Goal: Complete application form: Complete application form

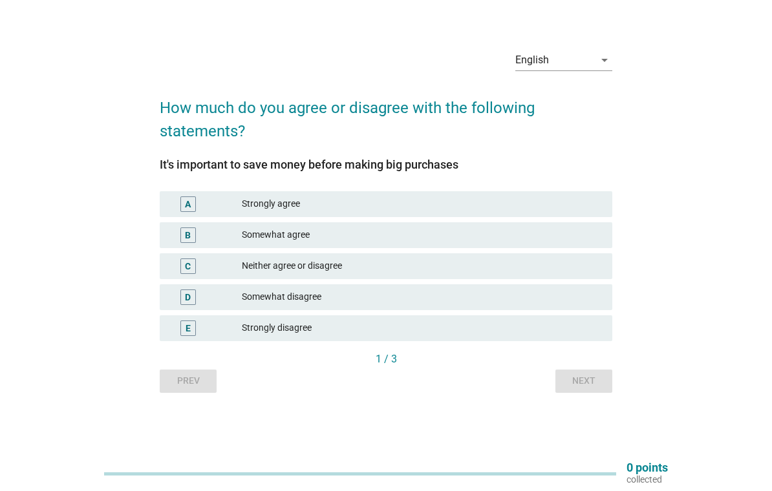
scroll to position [34, 0]
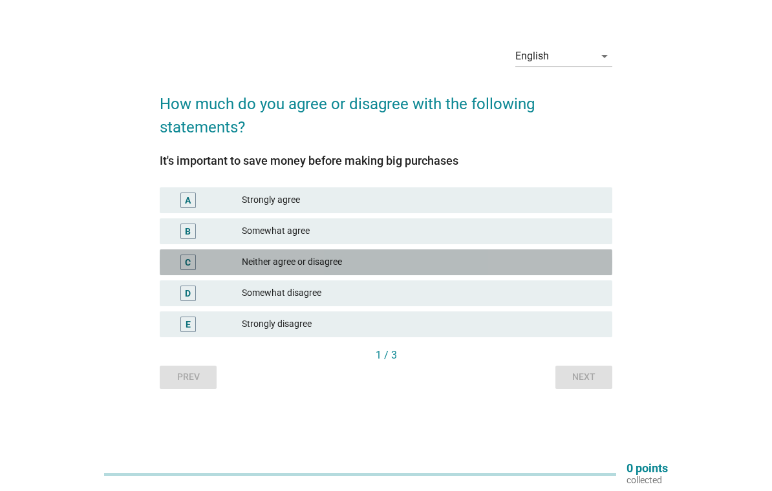
click at [185, 269] on div "C" at bounding box center [188, 262] width 6 height 14
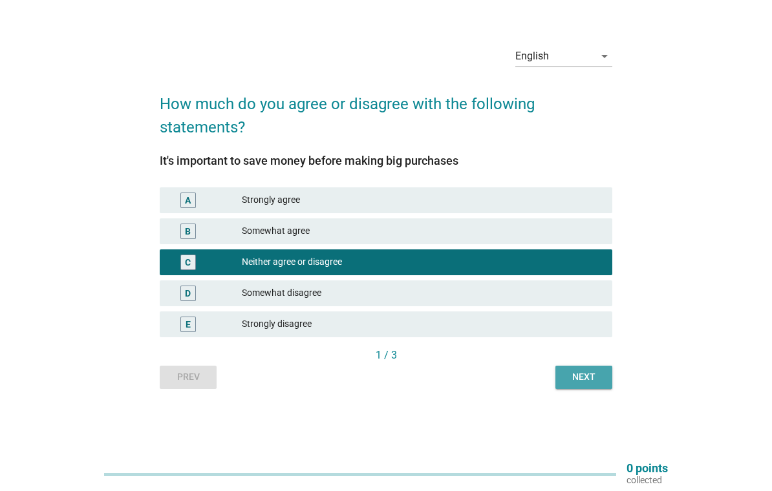
click at [586, 384] on div "Next" at bounding box center [584, 377] width 36 height 14
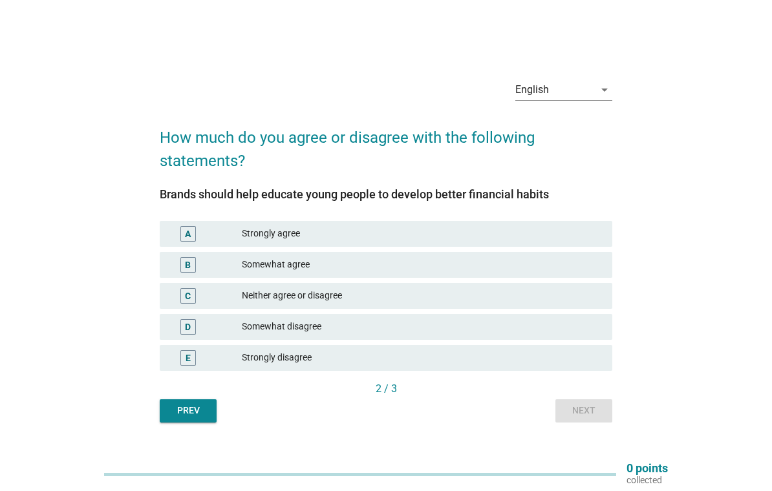
click at [187, 238] on div "A" at bounding box center [188, 234] width 6 height 14
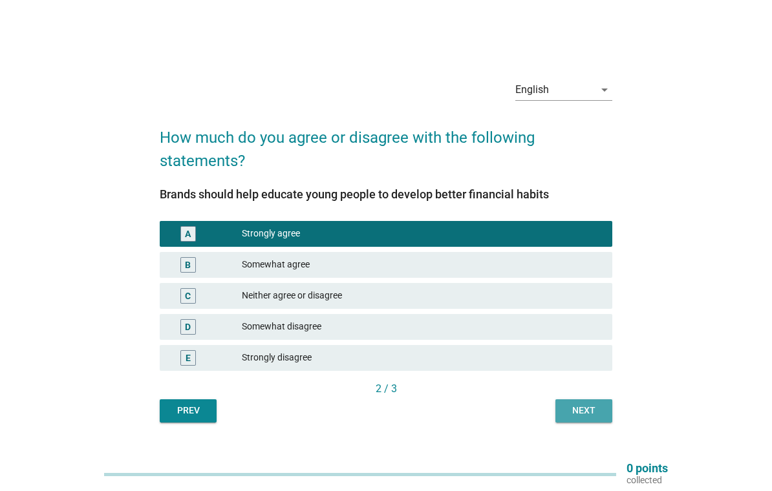
click at [588, 418] on div "Next" at bounding box center [584, 411] width 36 height 14
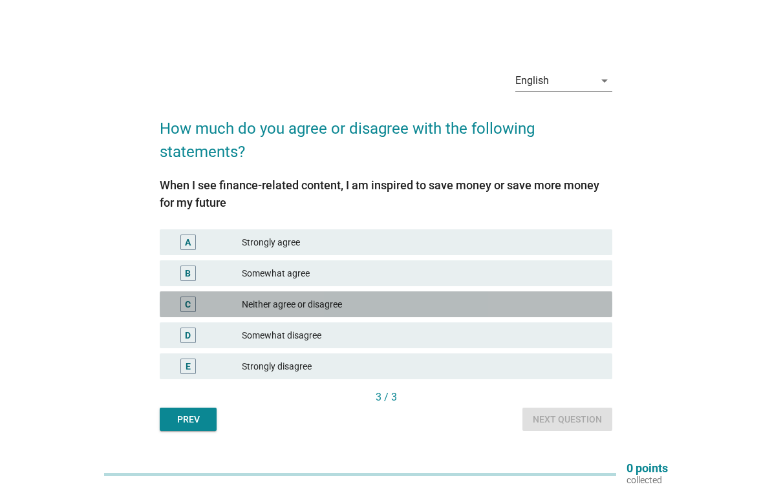
click at [196, 312] on div "C" at bounding box center [188, 305] width 36 height 16
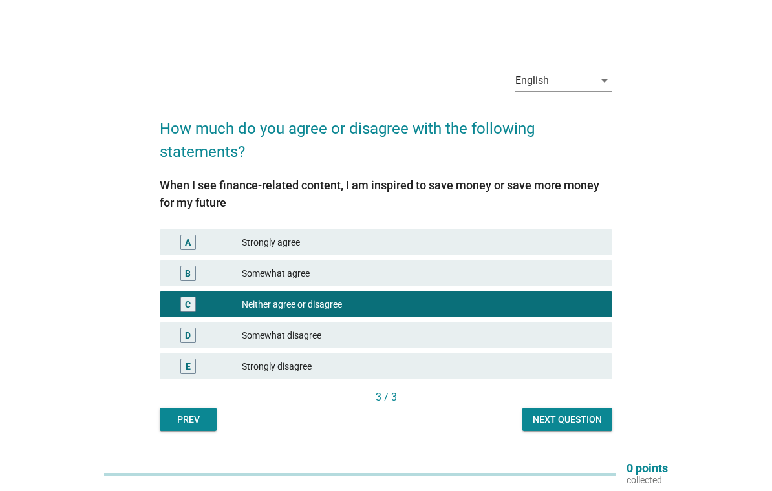
click at [579, 427] on div "Next question" at bounding box center [567, 420] width 69 height 14
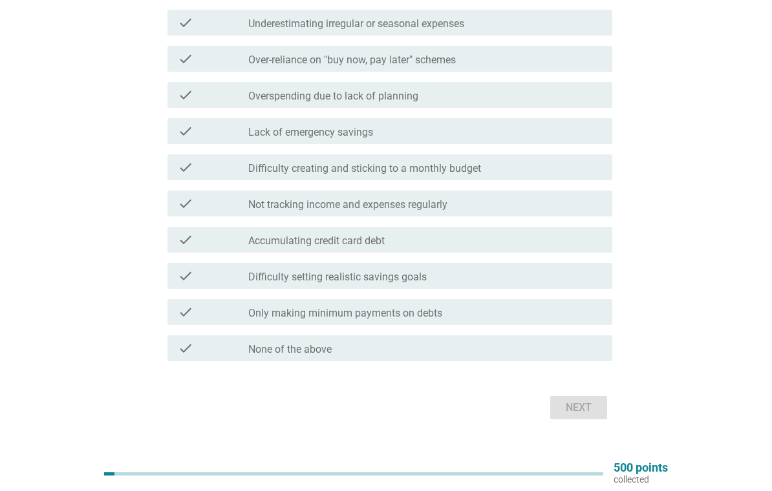
scroll to position [304, 0]
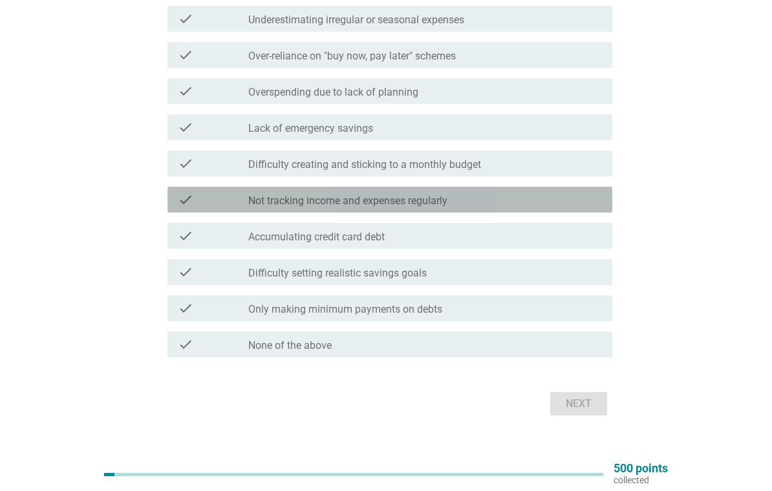
click at [195, 198] on div "check" at bounding box center [213, 200] width 70 height 16
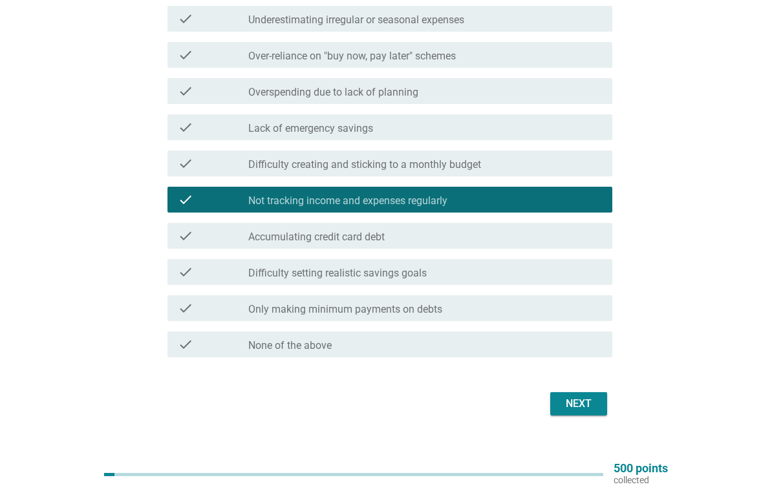
click at [584, 407] on div "Next" at bounding box center [578, 404] width 36 height 16
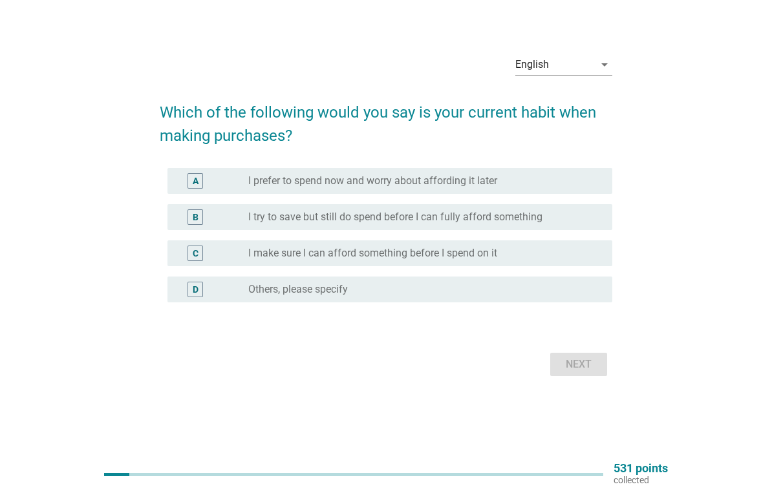
scroll to position [0, 0]
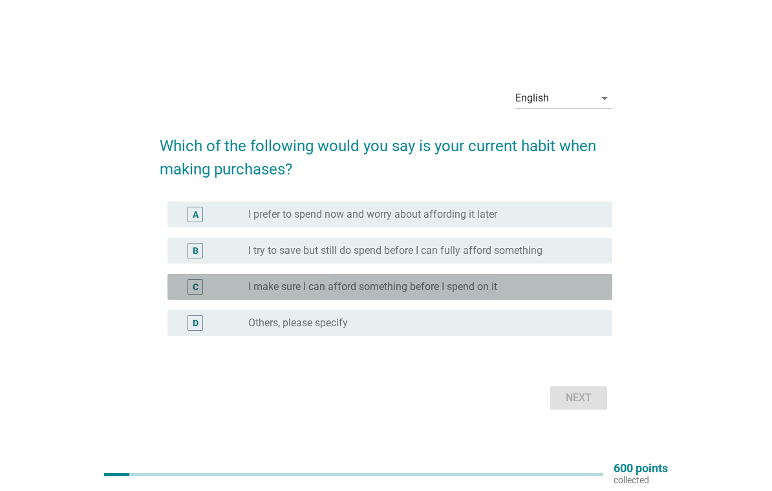
click at [201, 292] on div "C" at bounding box center [195, 287] width 16 height 16
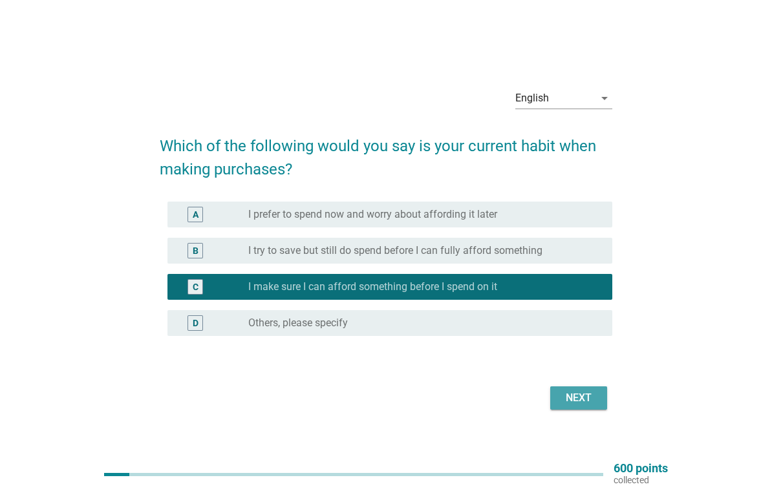
click at [584, 406] on div "Next" at bounding box center [578, 398] width 36 height 16
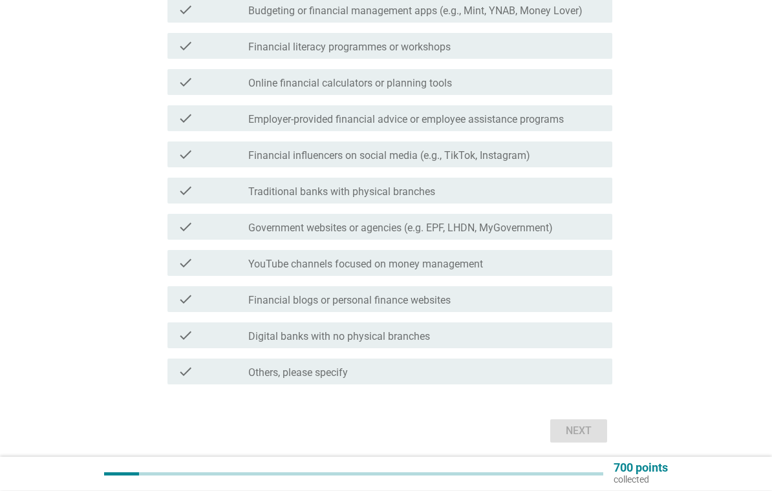
scroll to position [386, 0]
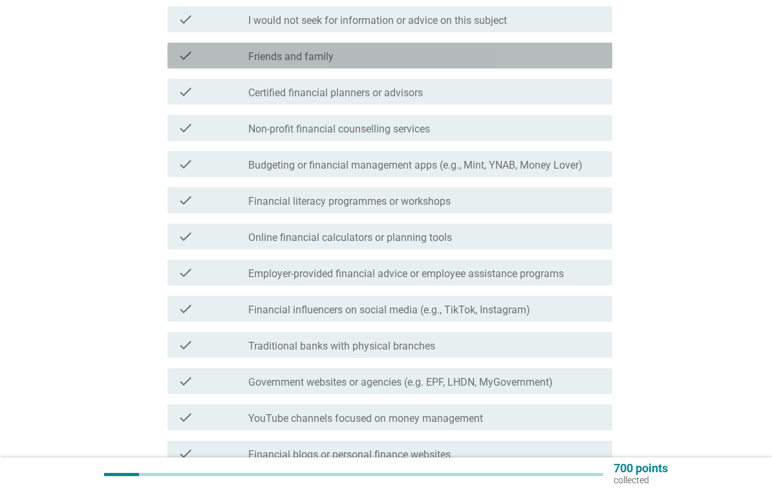
click at [203, 54] on div "check" at bounding box center [213, 56] width 70 height 16
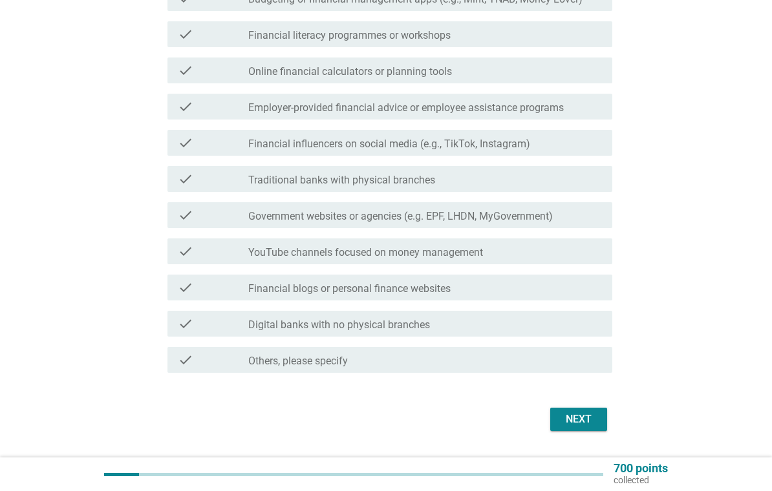
scroll to position [412, 0]
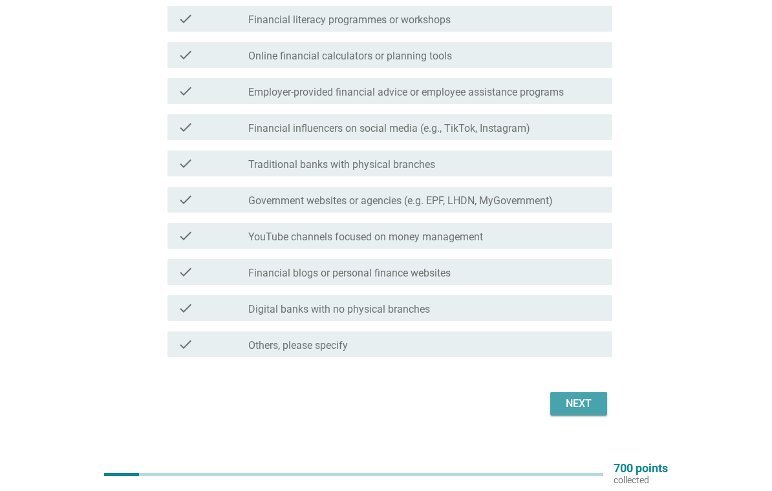
click at [585, 402] on div "Next" at bounding box center [578, 404] width 36 height 16
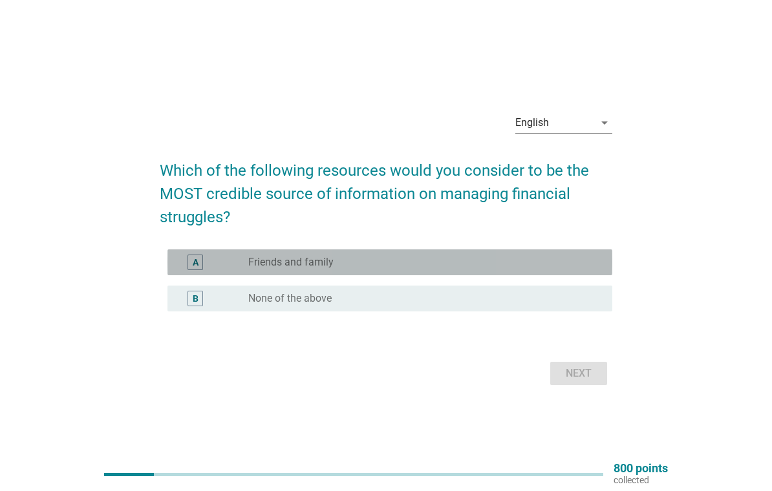
click at [198, 269] on div "A" at bounding box center [196, 263] width 6 height 14
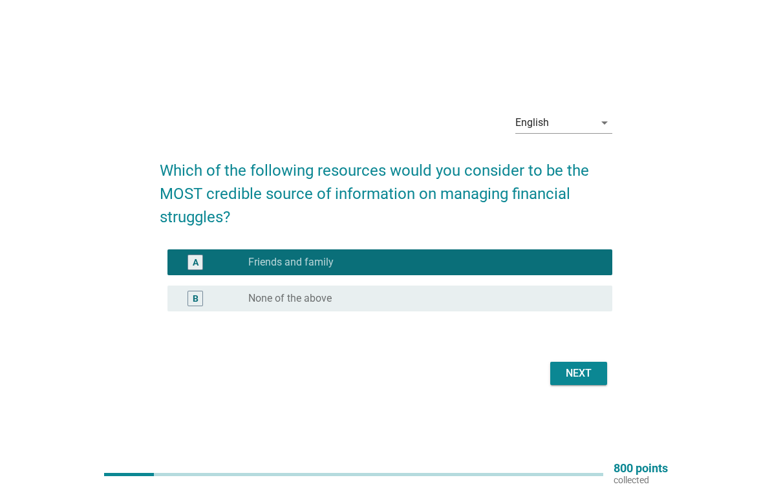
click at [580, 381] on div "Next" at bounding box center [578, 374] width 36 height 16
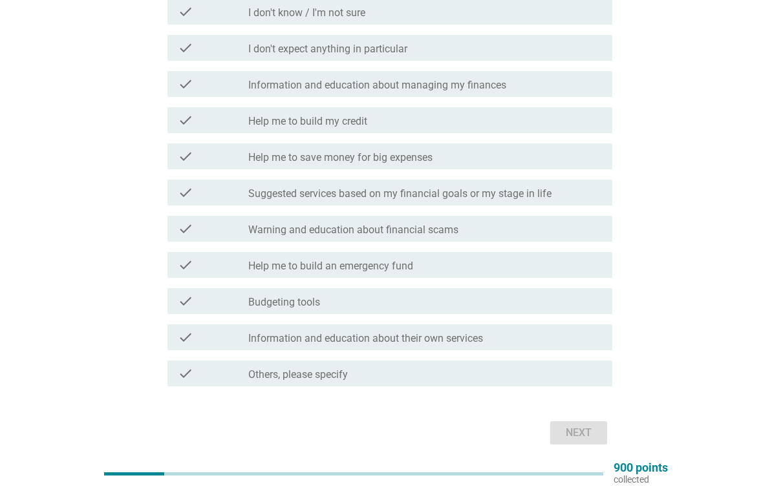
scroll to position [202, 0]
click at [189, 192] on icon "check" at bounding box center [186, 193] width 16 height 16
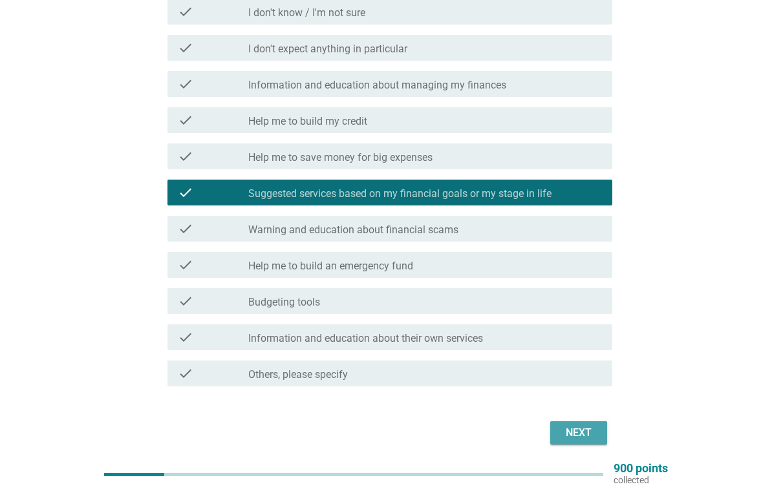
click at [580, 440] on div "Next" at bounding box center [578, 433] width 36 height 16
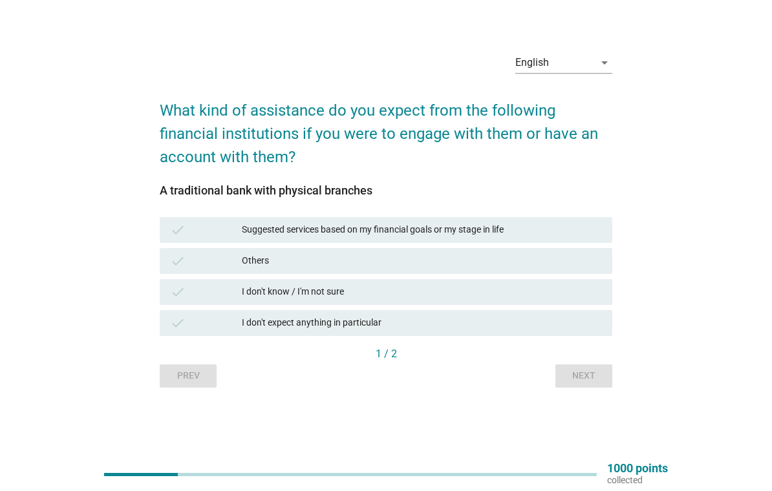
scroll to position [34, 0]
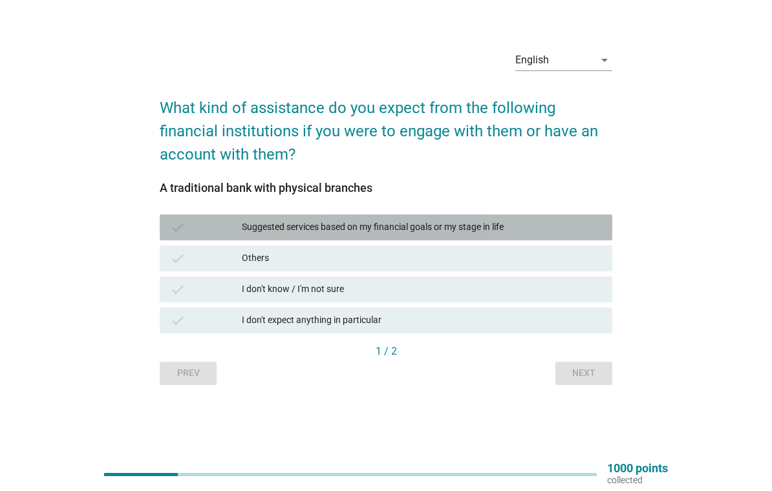
click at [180, 231] on icon "check" at bounding box center [178, 228] width 16 height 16
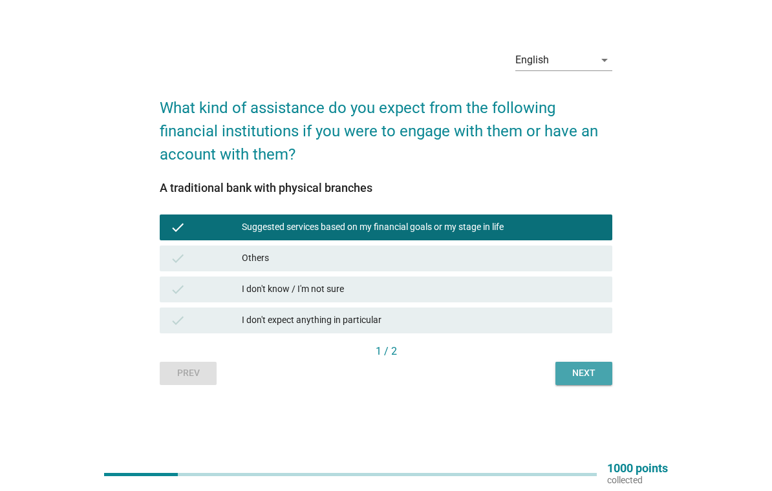
click at [591, 380] on div "Next" at bounding box center [584, 373] width 36 height 14
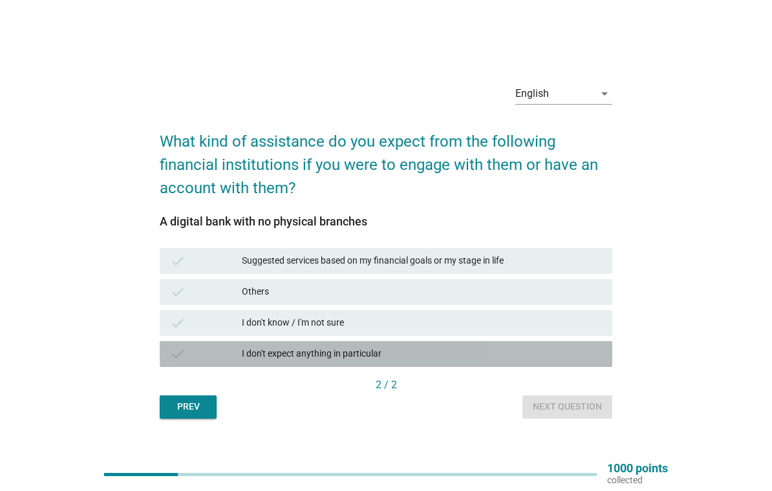
click at [181, 362] on icon "check" at bounding box center [178, 354] width 16 height 16
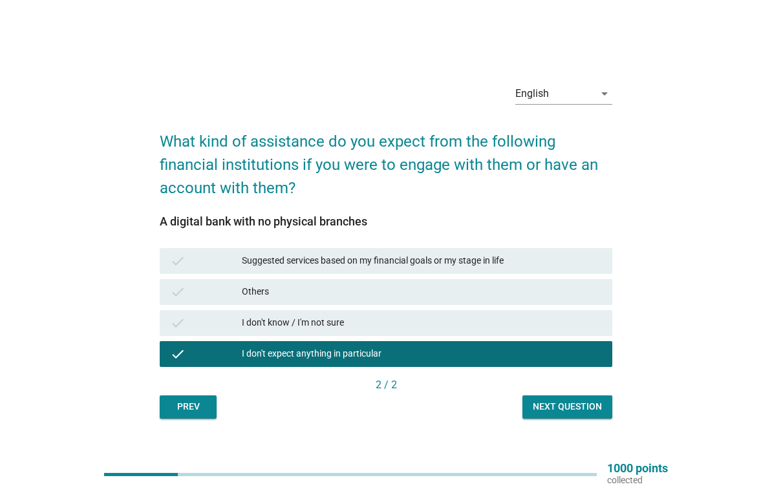
click at [574, 419] on button "Next question" at bounding box center [567, 407] width 90 height 23
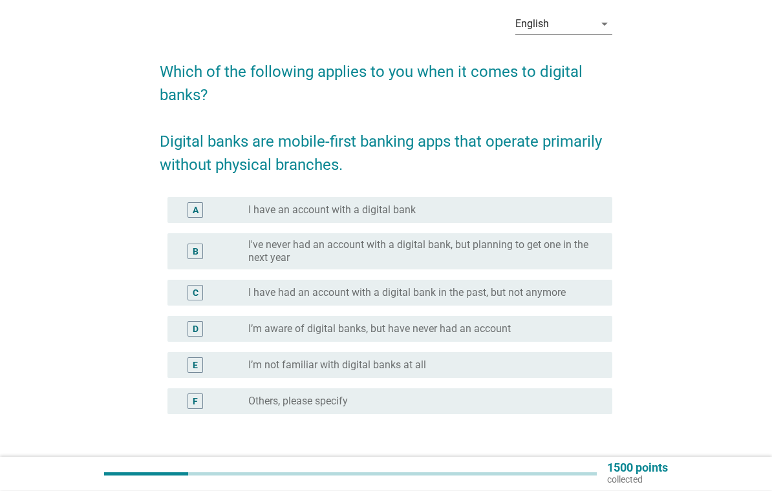
scroll to position [55, 0]
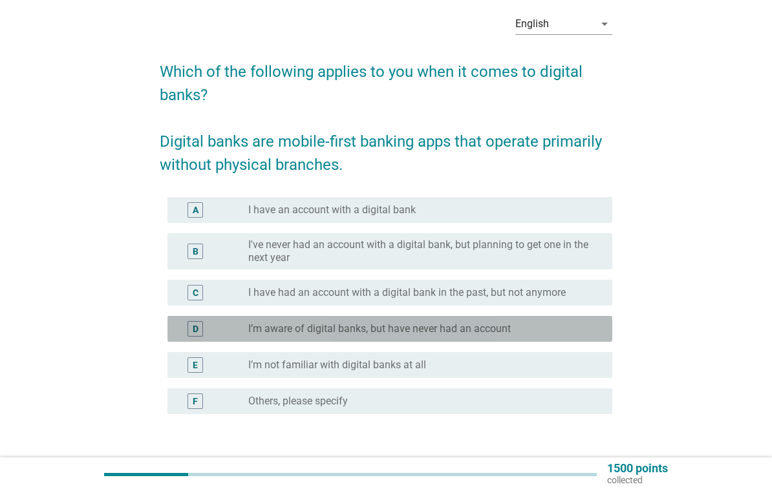
click at [193, 330] on div "D" at bounding box center [196, 330] width 6 height 14
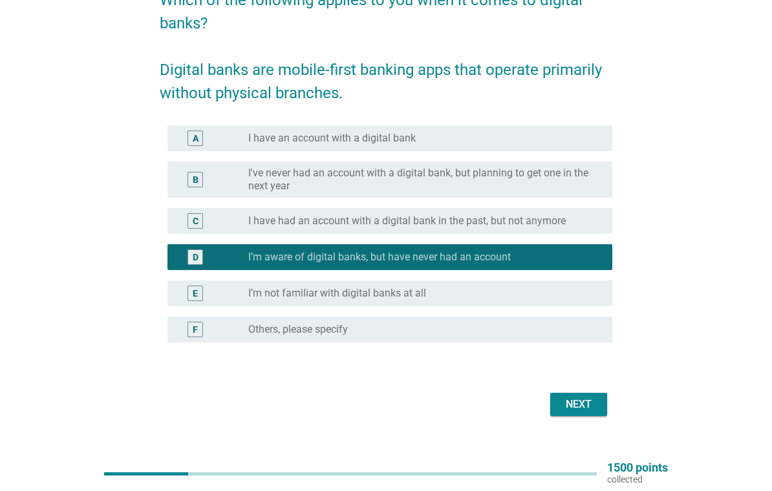
scroll to position [127, 0]
click at [589, 416] on button "Next" at bounding box center [578, 404] width 57 height 23
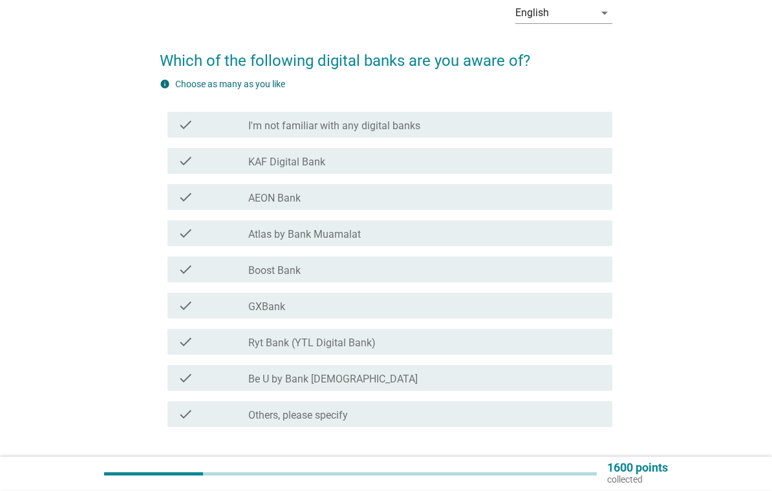
scroll to position [66, 0]
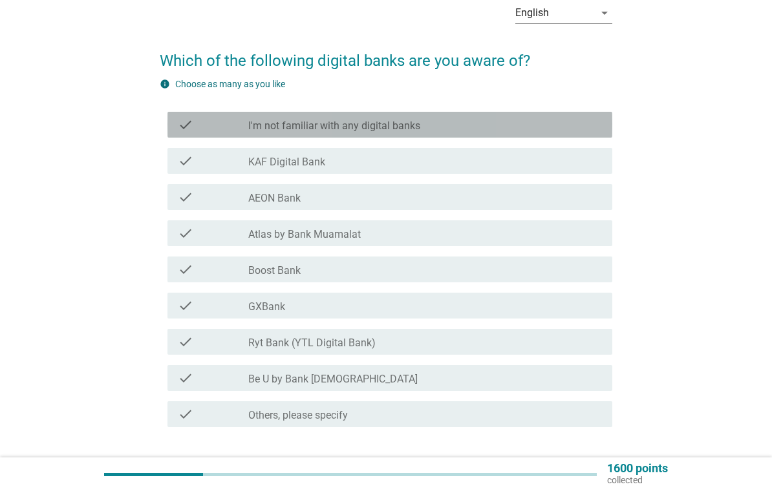
click at [195, 122] on div "check" at bounding box center [213, 125] width 70 height 16
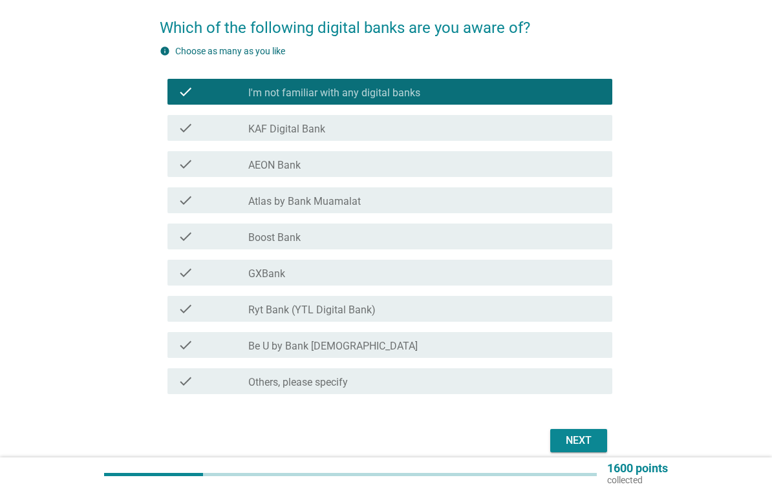
scroll to position [136, 0]
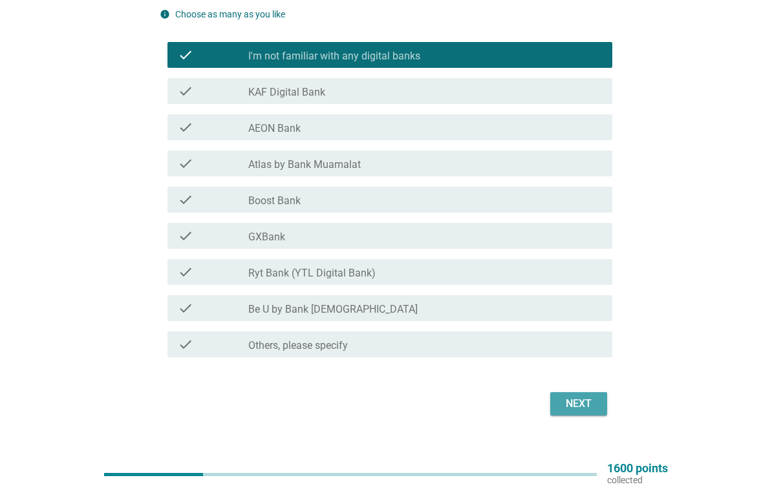
click at [583, 410] on div "Next" at bounding box center [578, 404] width 36 height 16
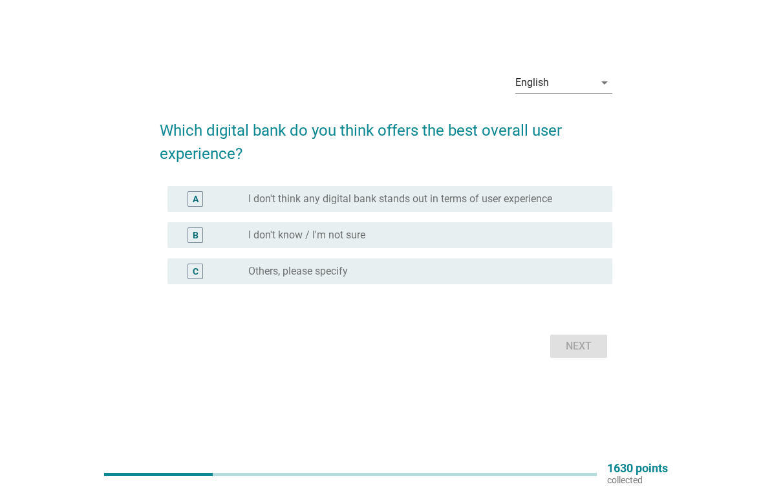
scroll to position [0, 0]
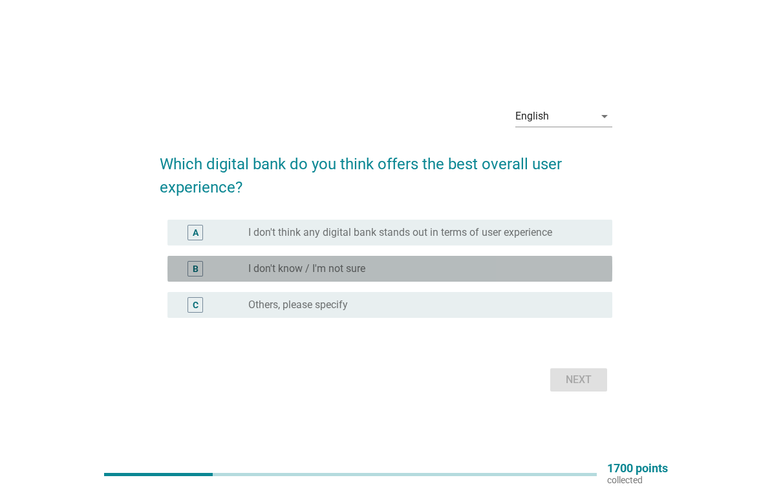
click at [196, 271] on div "B" at bounding box center [195, 269] width 16 height 16
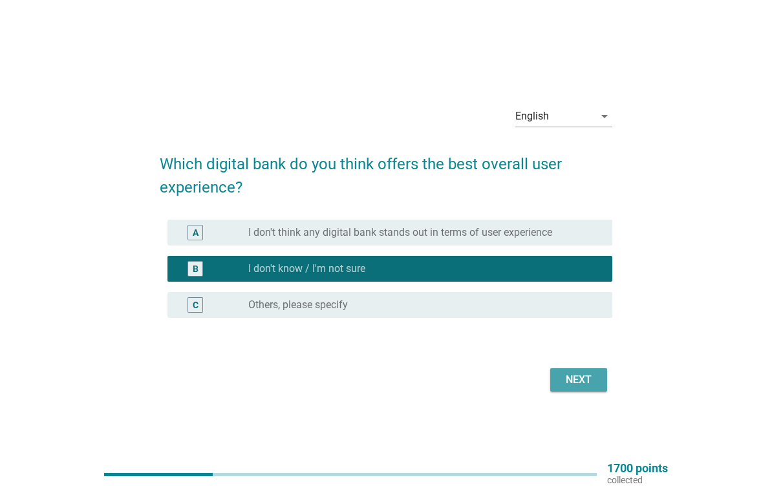
click at [583, 388] on div "Next" at bounding box center [578, 380] width 36 height 16
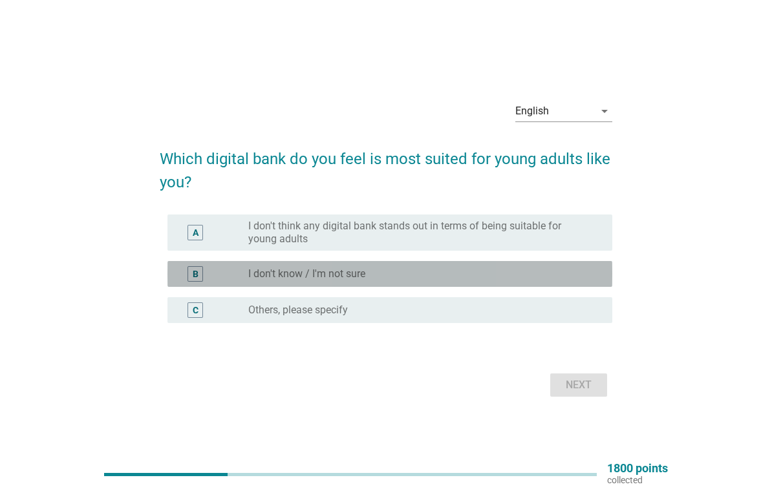
click at [189, 282] on div "B" at bounding box center [195, 274] width 16 height 16
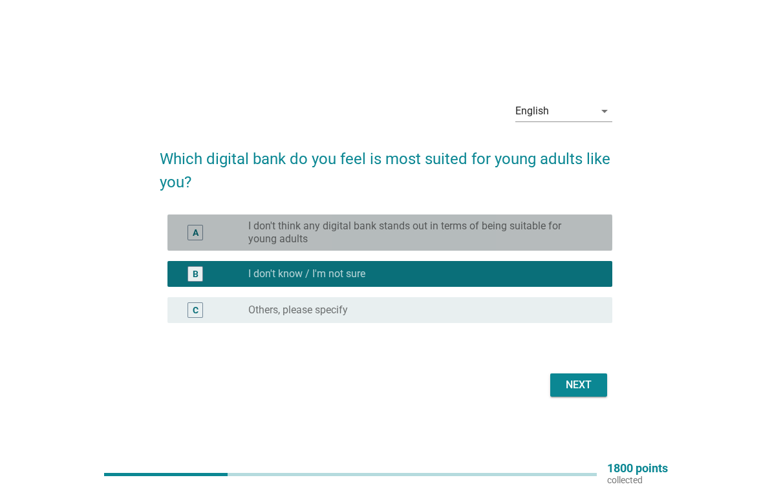
click at [195, 236] on div "A" at bounding box center [196, 233] width 6 height 14
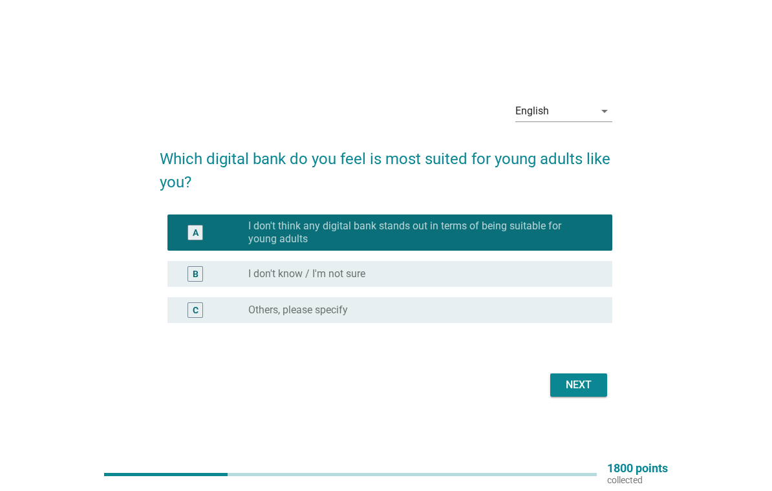
click at [584, 393] on div "Next" at bounding box center [578, 385] width 36 height 16
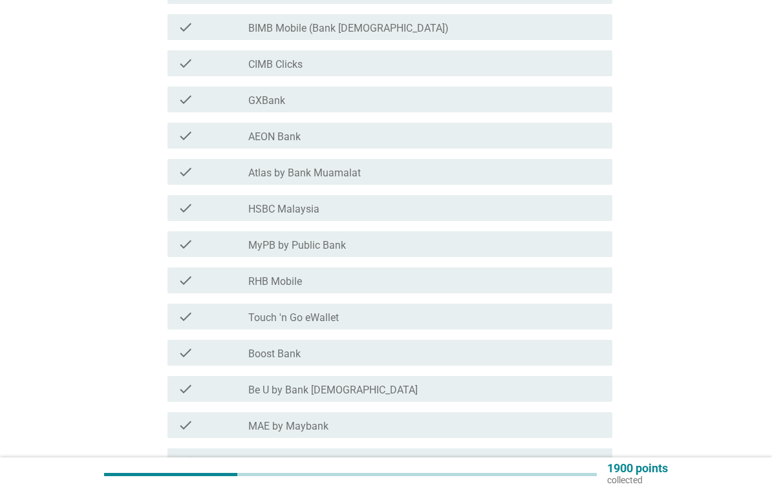
scroll to position [301, 0]
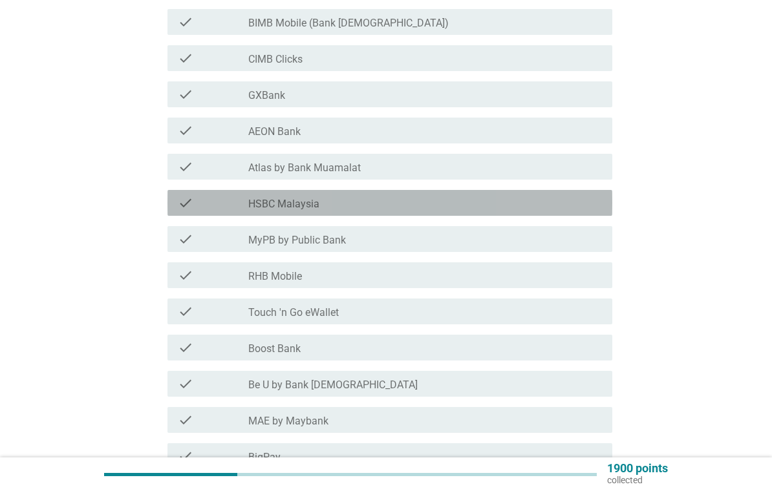
click at [191, 197] on icon "check" at bounding box center [186, 203] width 16 height 16
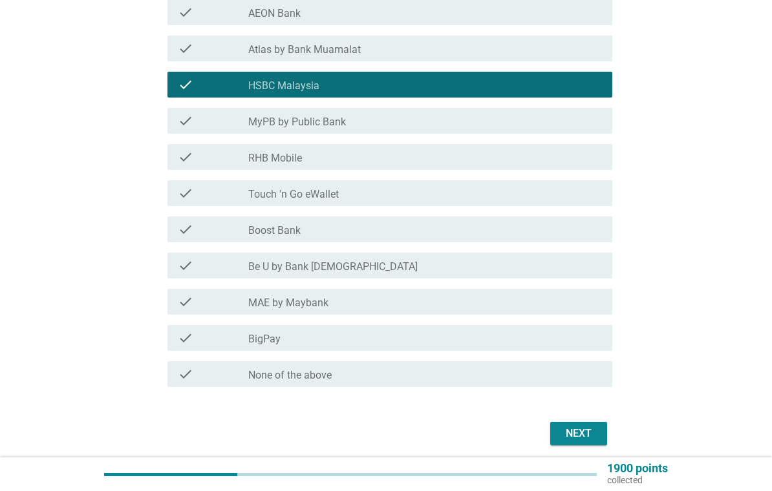
scroll to position [449, 0]
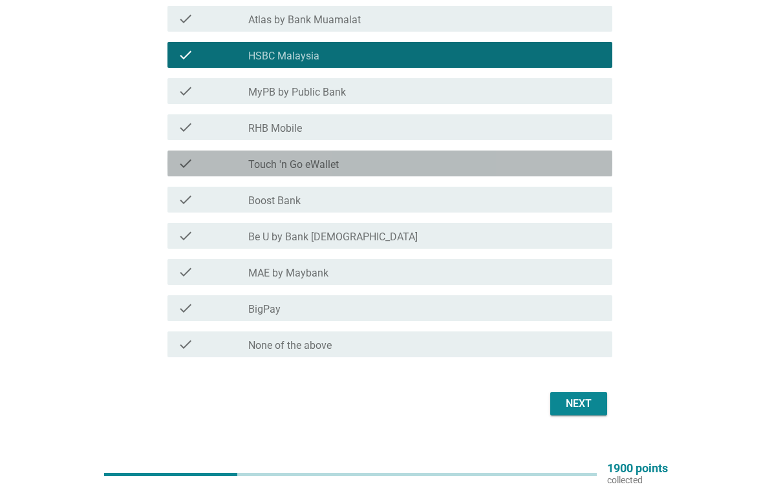
click at [198, 161] on div "check" at bounding box center [213, 164] width 70 height 16
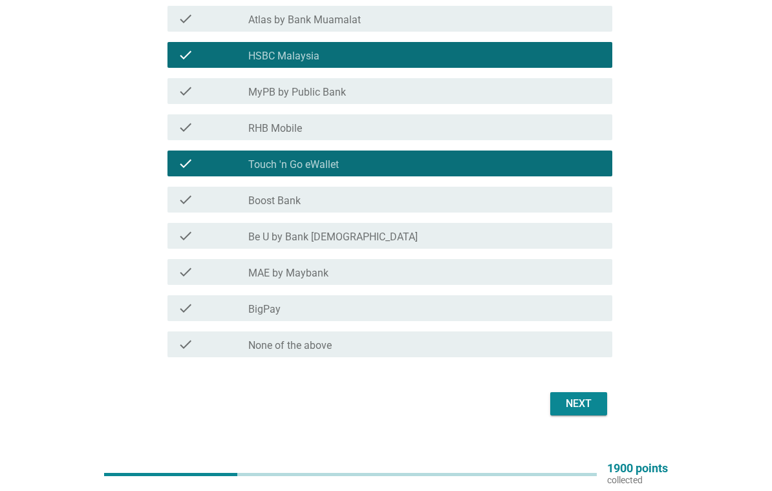
click at [584, 410] on div "Next" at bounding box center [578, 404] width 36 height 16
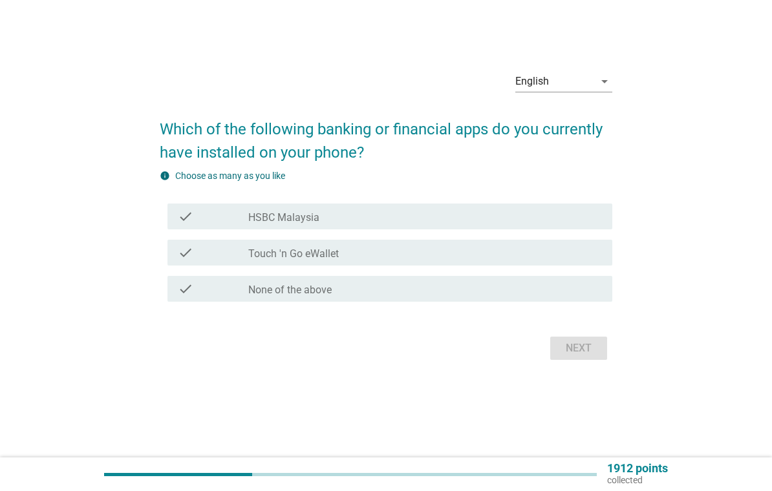
scroll to position [0, 0]
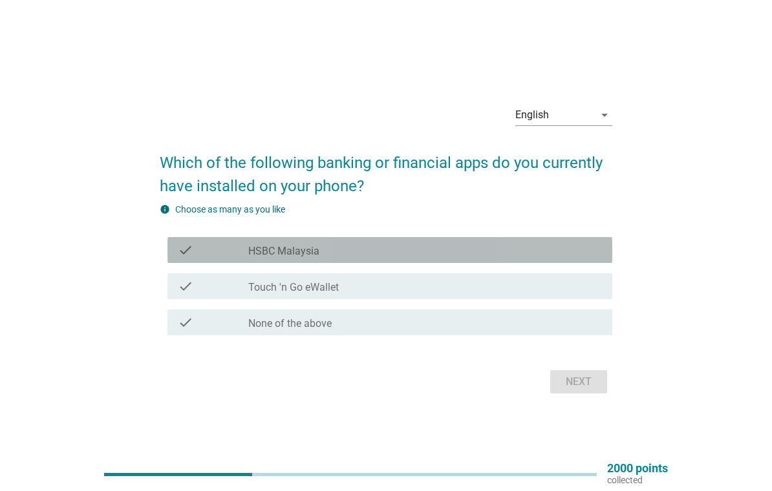
click at [182, 258] on icon "check" at bounding box center [186, 250] width 16 height 16
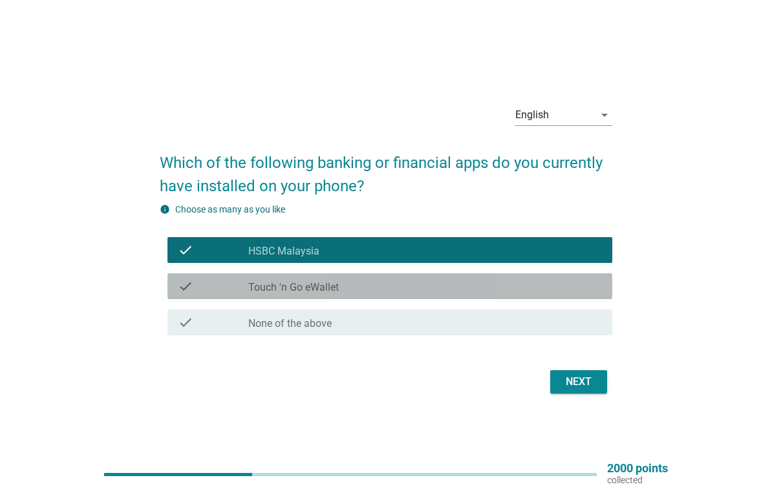
click at [193, 292] on div "check" at bounding box center [213, 287] width 70 height 16
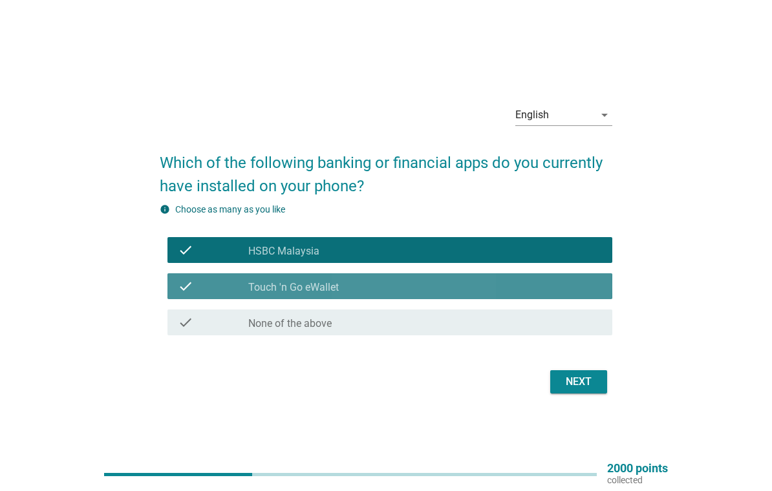
click at [585, 394] on button "Next" at bounding box center [578, 381] width 57 height 23
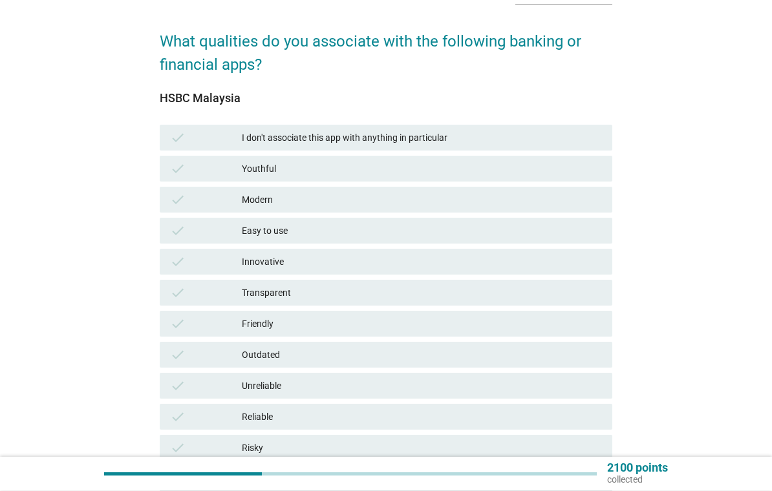
scroll to position [89, 0]
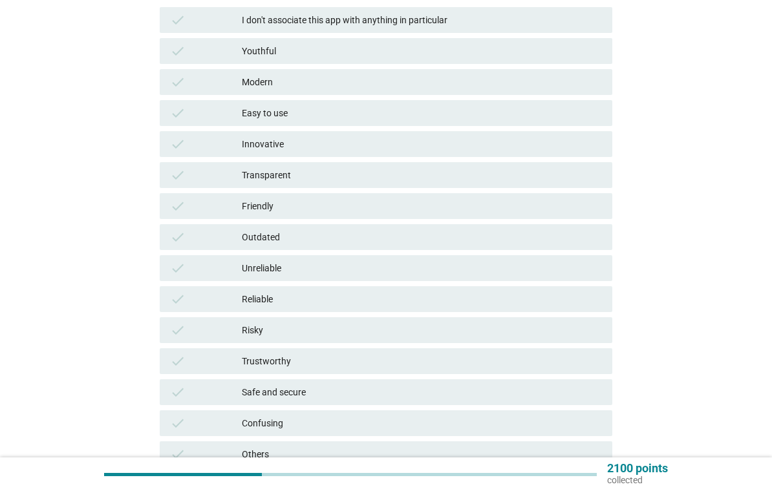
click at [180, 266] on icon "check" at bounding box center [178, 268] width 16 height 16
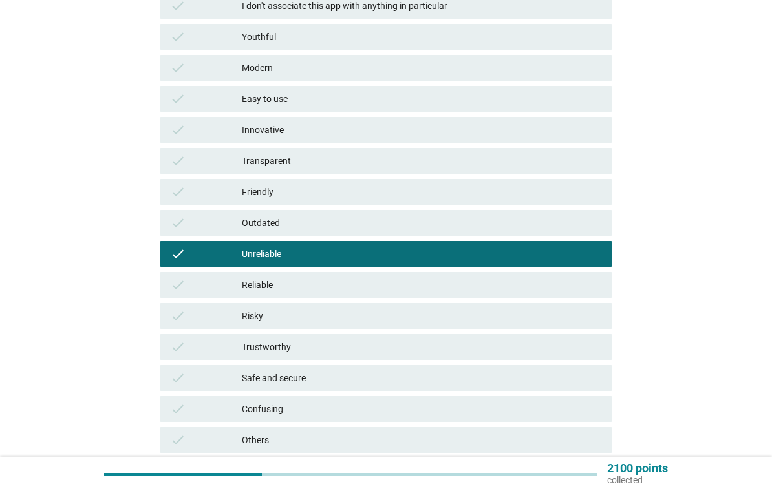
scroll to position [302, 0]
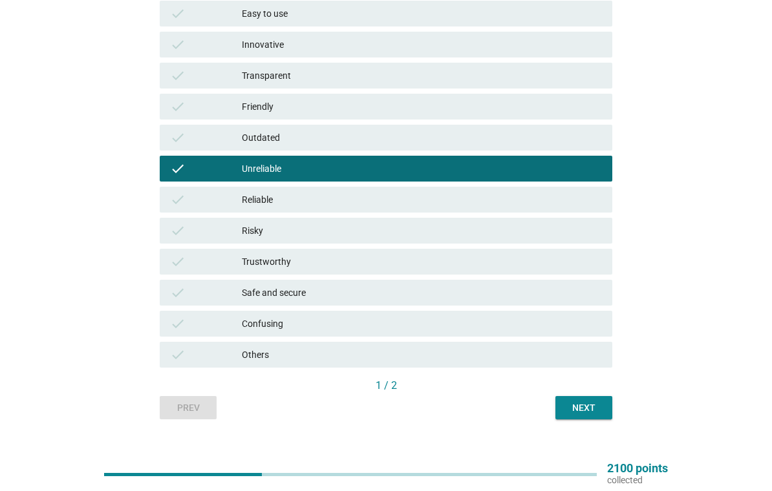
click at [589, 412] on div "Next" at bounding box center [584, 408] width 36 height 14
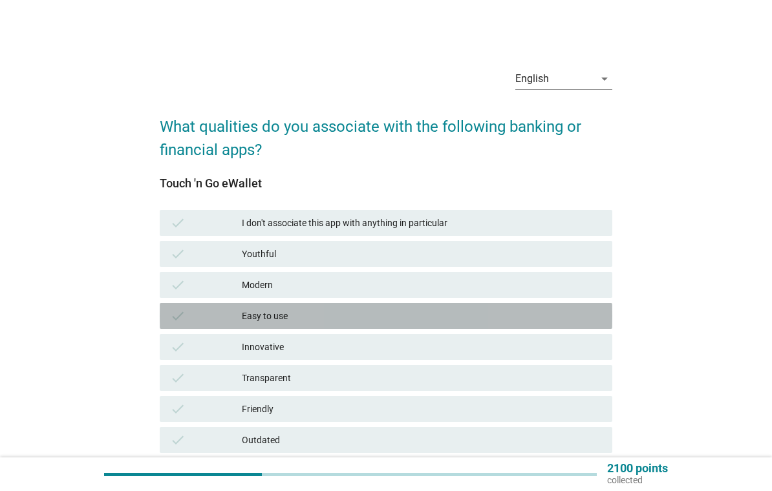
click at [187, 312] on div "check" at bounding box center [206, 316] width 72 height 16
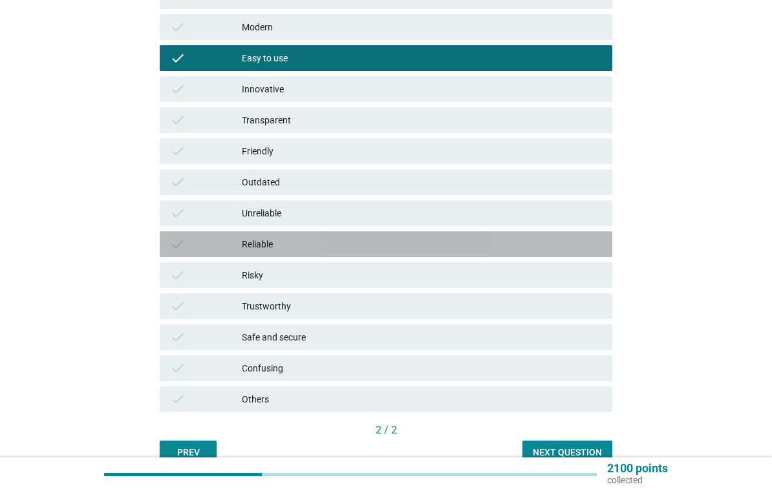
click at [184, 242] on icon "check" at bounding box center [178, 245] width 16 height 16
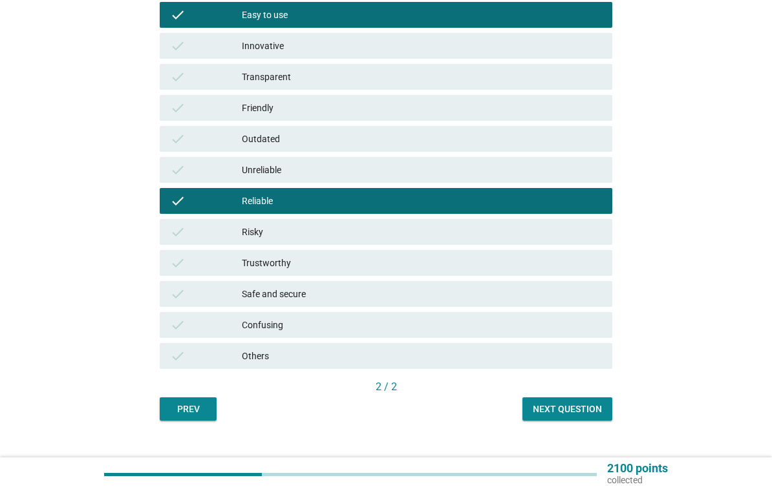
scroll to position [302, 0]
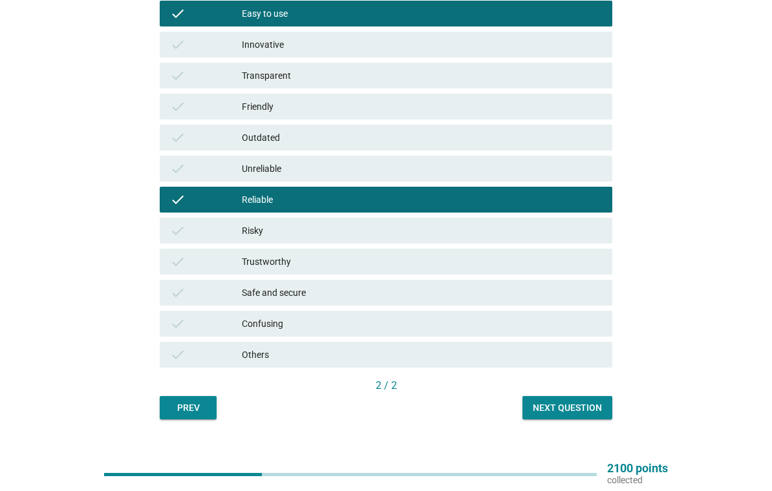
click at [580, 418] on button "Next question" at bounding box center [567, 407] width 90 height 23
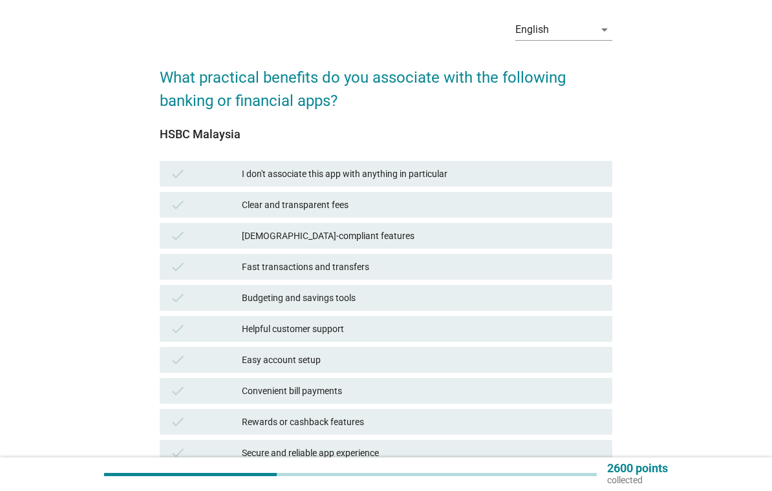
scroll to position [39, 0]
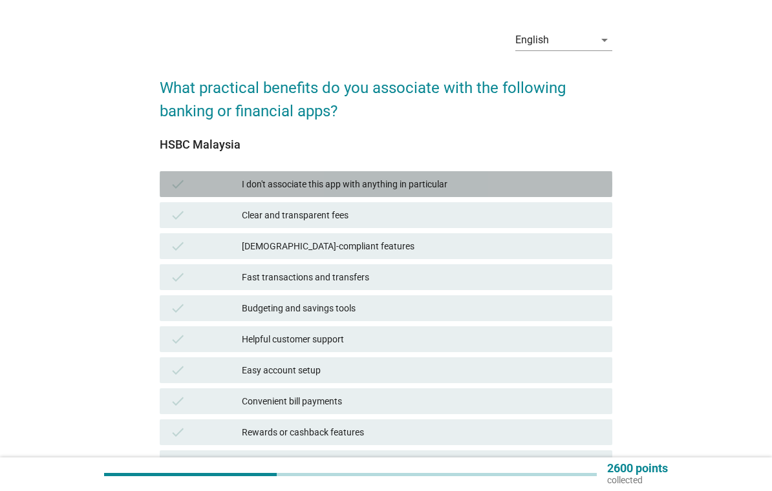
click at [181, 181] on icon "check" at bounding box center [178, 184] width 16 height 16
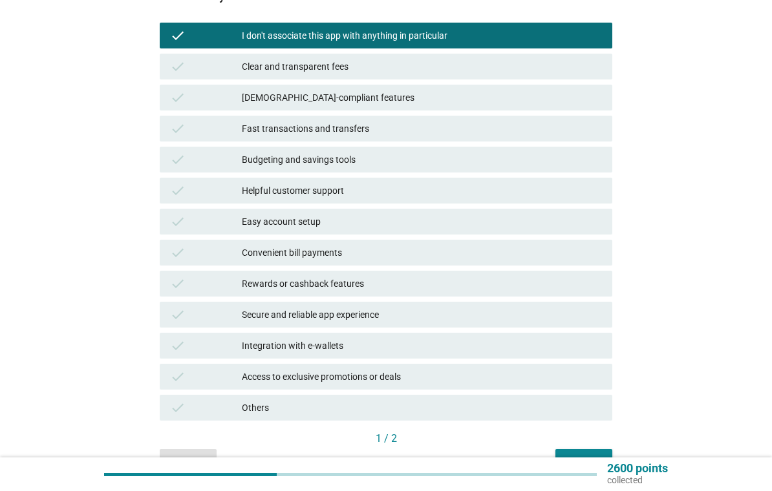
scroll to position [240, 0]
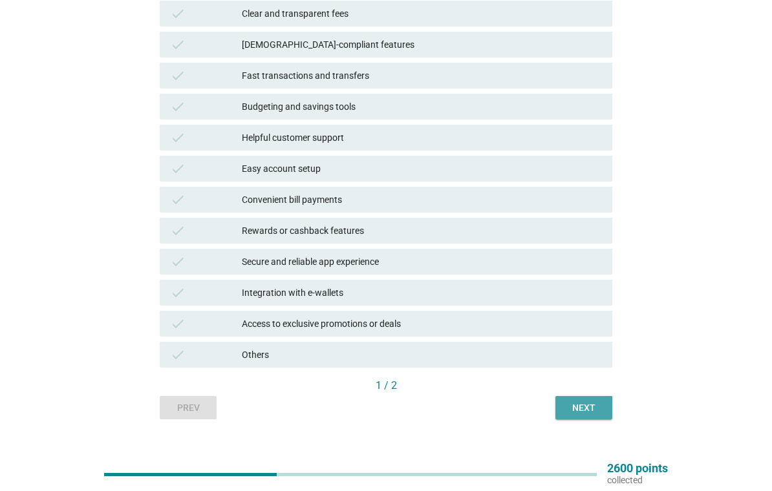
click at [591, 418] on button "Next" at bounding box center [583, 407] width 57 height 23
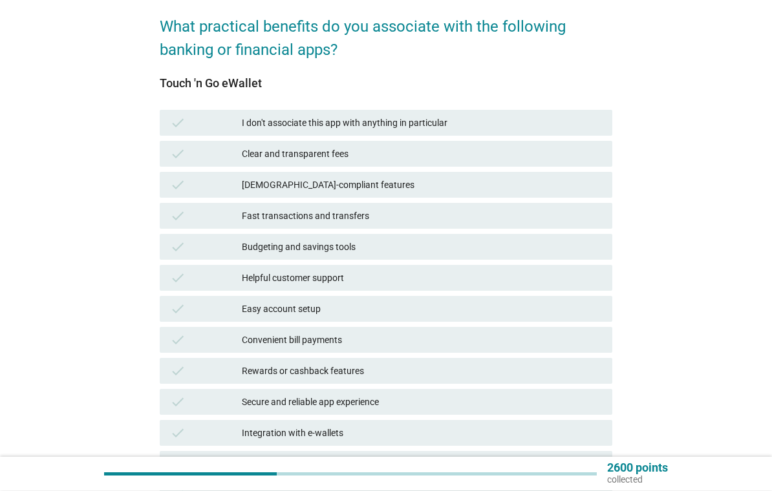
scroll to position [100, 0]
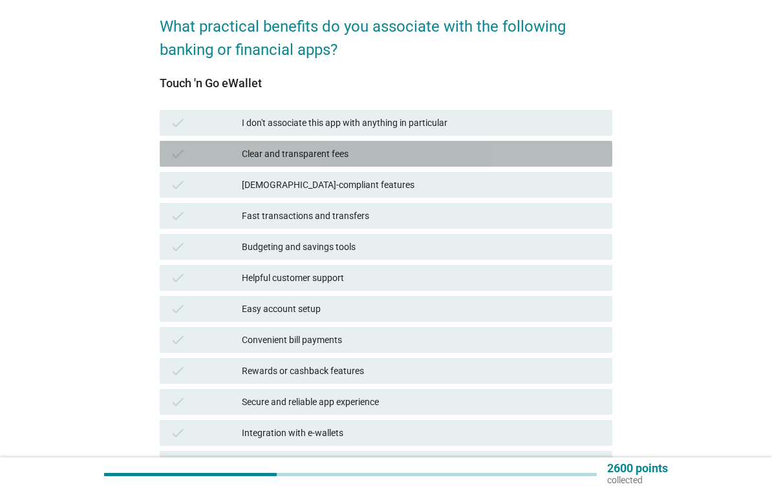
click at [180, 151] on icon "check" at bounding box center [178, 154] width 16 height 16
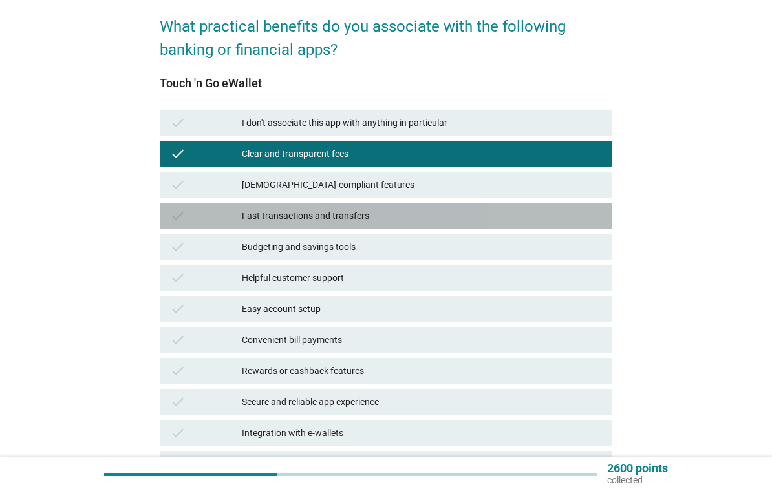
click at [182, 213] on icon "check" at bounding box center [178, 216] width 16 height 16
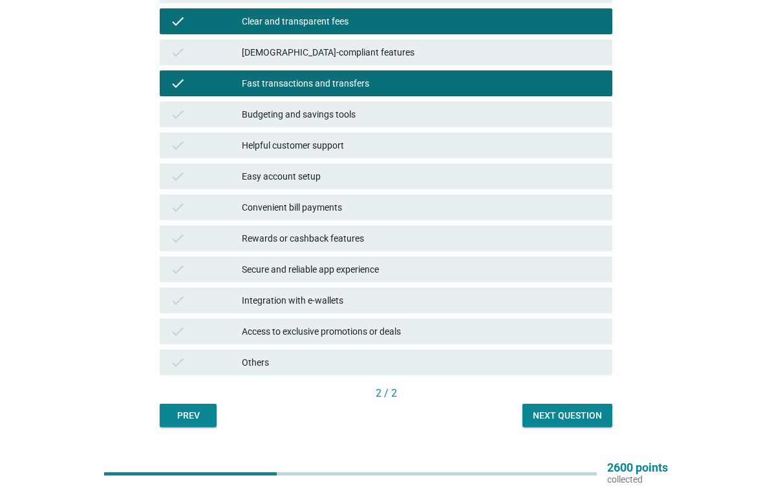
scroll to position [240, 0]
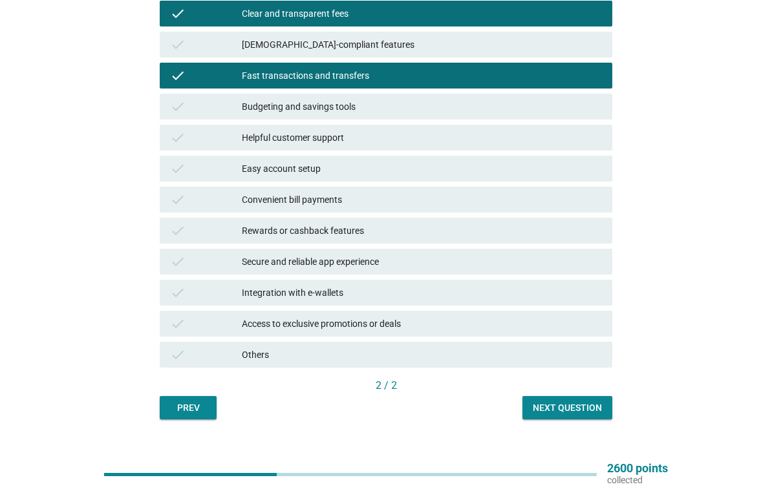
click at [568, 418] on button "Next question" at bounding box center [567, 407] width 90 height 23
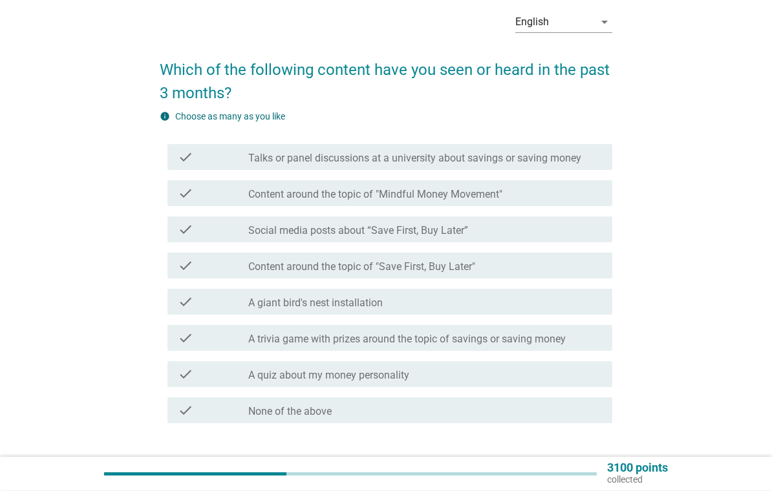
scroll to position [57, 0]
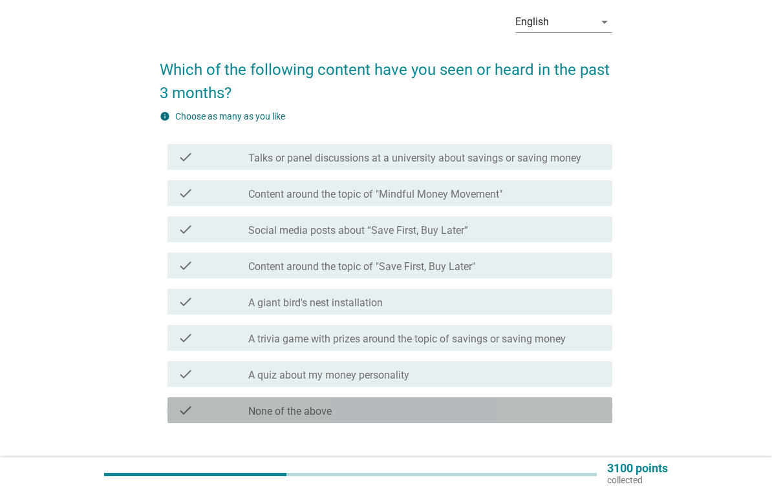
click at [190, 416] on icon "check" at bounding box center [186, 411] width 16 height 16
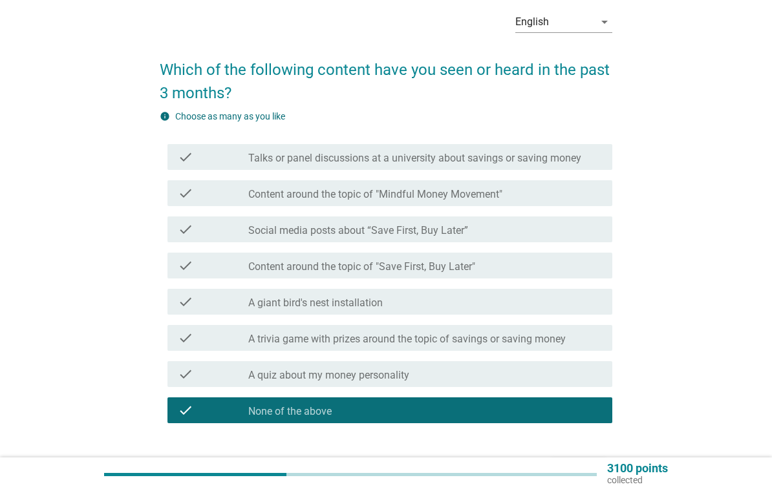
click at [591, 469] on div "Next" at bounding box center [578, 470] width 36 height 16
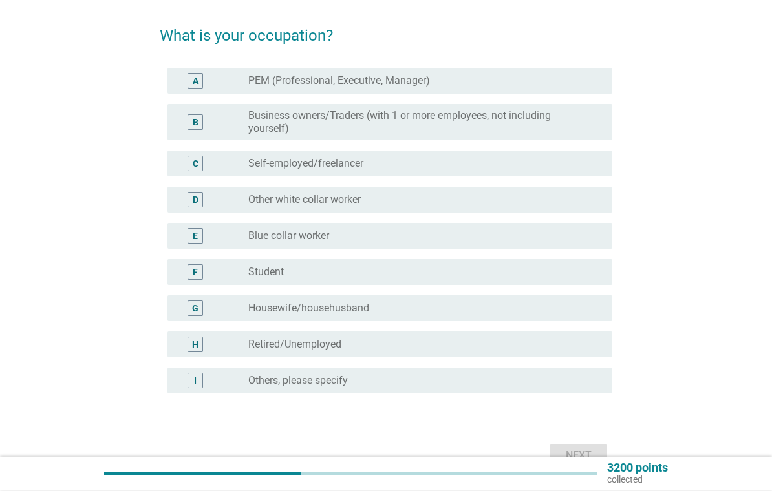
scroll to position [91, 0]
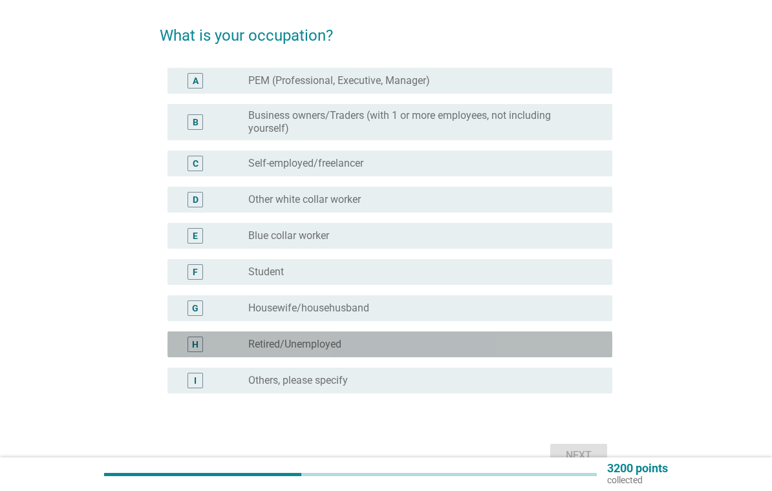
click at [195, 343] on div "H" at bounding box center [195, 345] width 6 height 14
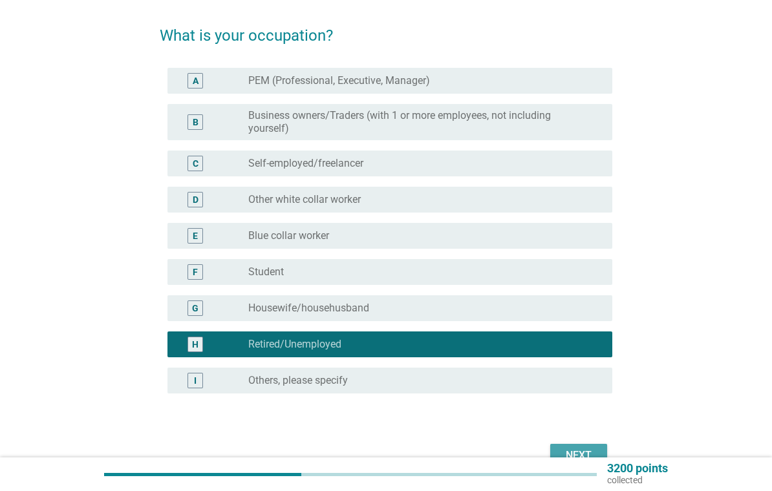
click at [589, 458] on div "Next" at bounding box center [578, 456] width 36 height 16
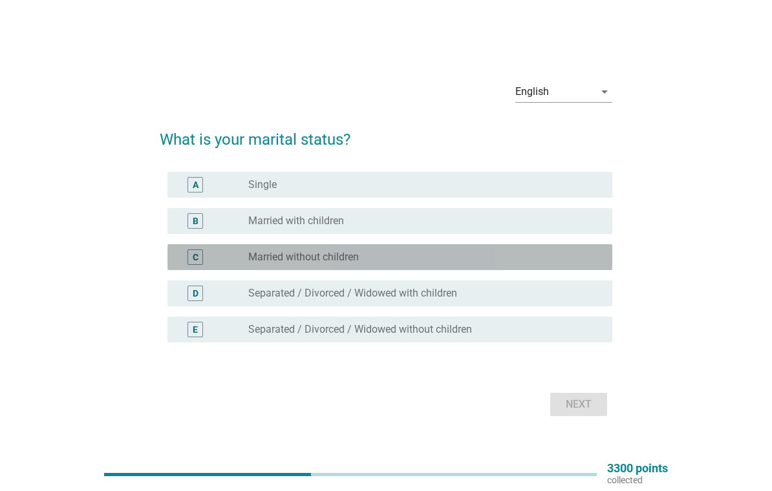
click at [198, 264] on div "C" at bounding box center [196, 258] width 6 height 14
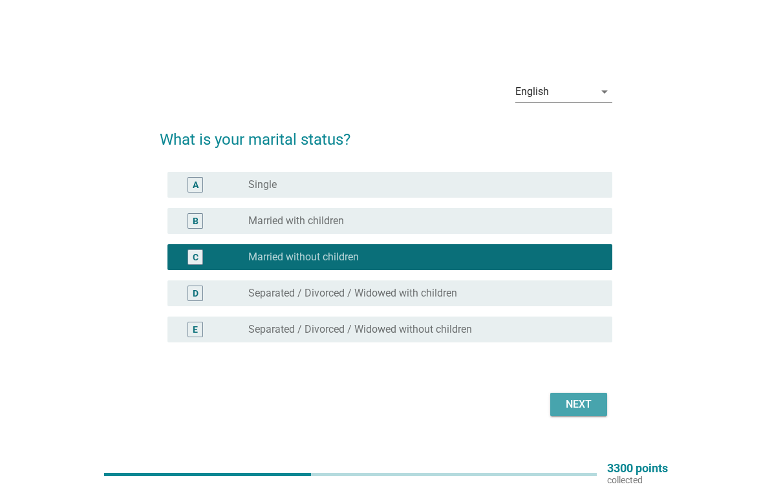
click at [587, 412] on div "Next" at bounding box center [578, 405] width 36 height 16
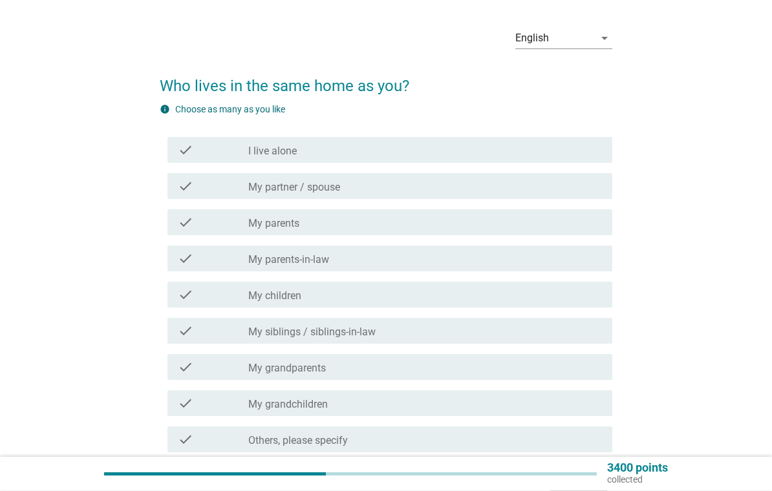
scroll to position [42, 0]
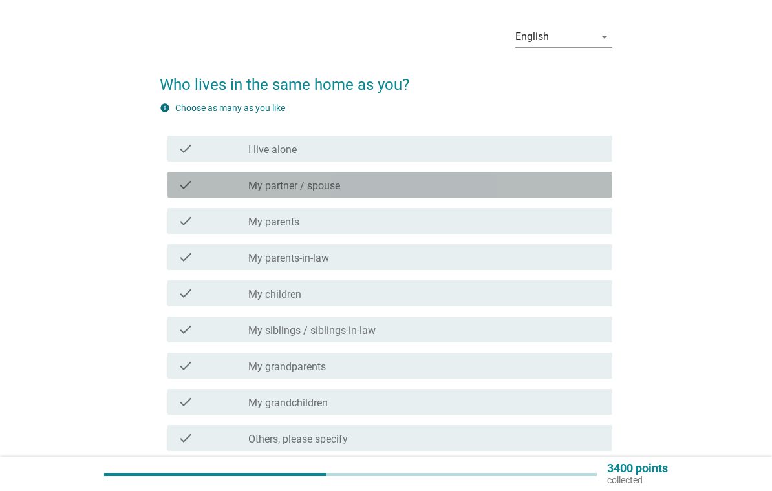
click at [188, 185] on icon "check" at bounding box center [186, 185] width 16 height 16
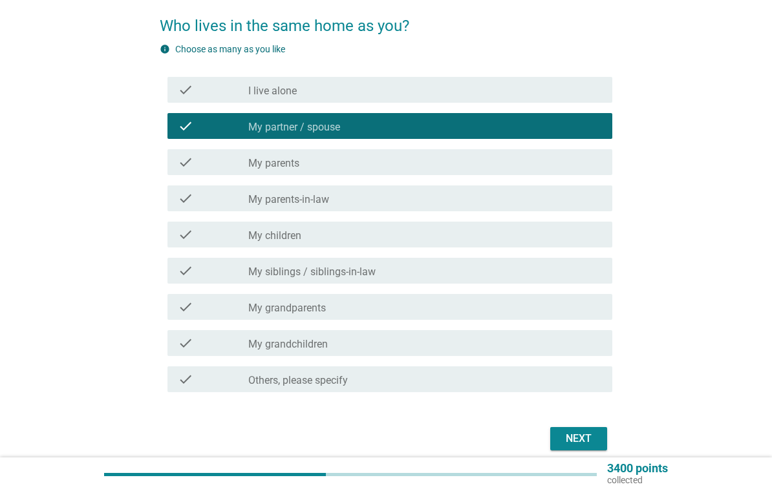
scroll to position [136, 0]
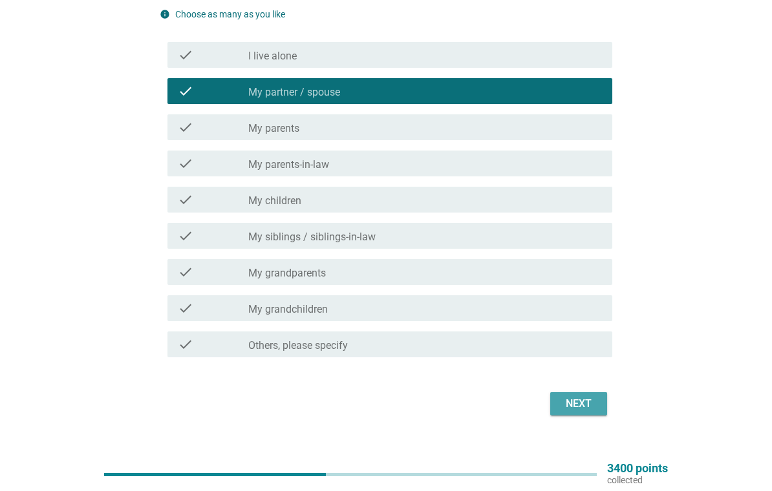
click at [584, 411] on div "Next" at bounding box center [578, 404] width 36 height 16
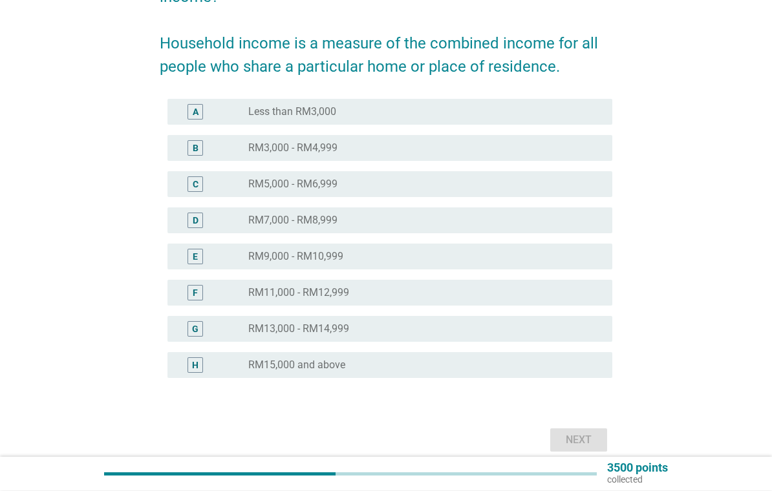
scroll to position [153, 0]
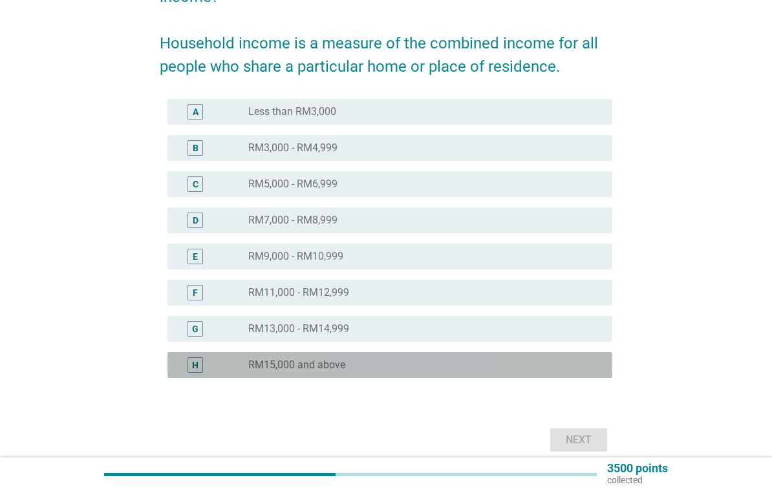
click at [201, 368] on div "H" at bounding box center [195, 365] width 16 height 16
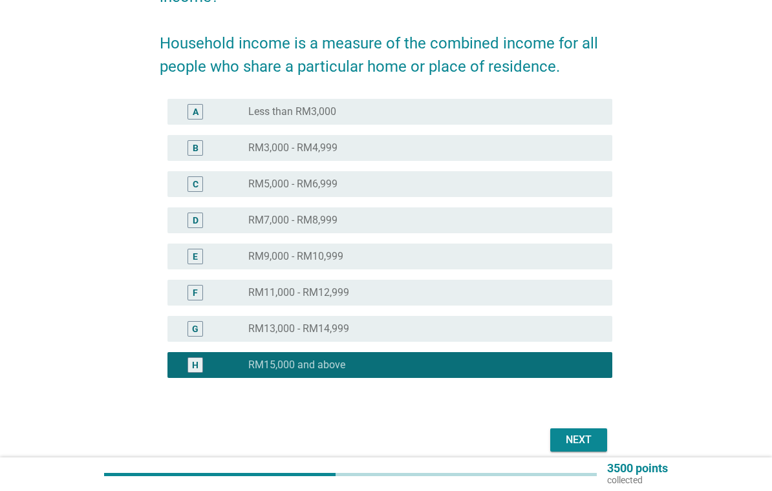
click at [581, 445] on div "Next" at bounding box center [578, 440] width 36 height 16
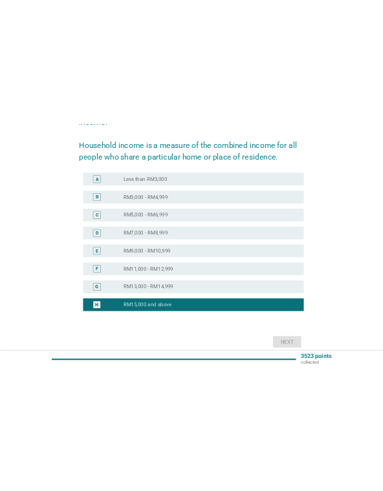
scroll to position [0, 0]
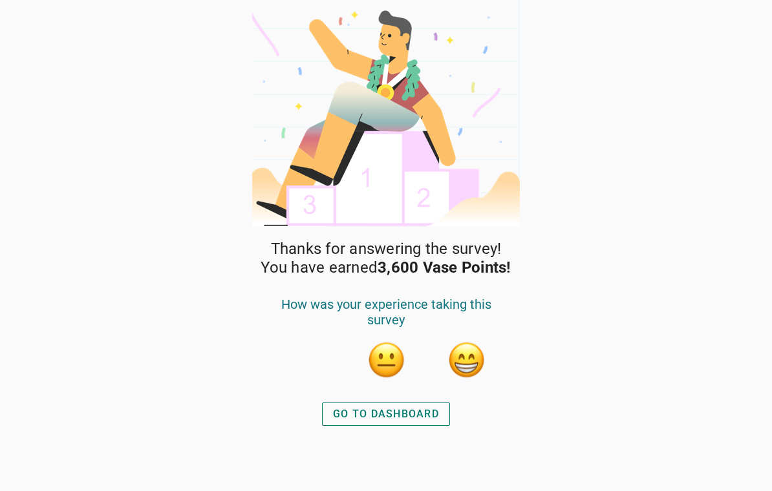
click at [420, 414] on div "GO TO DASHBOARD" at bounding box center [386, 415] width 106 height 16
